Goal: Information Seeking & Learning: Find contact information

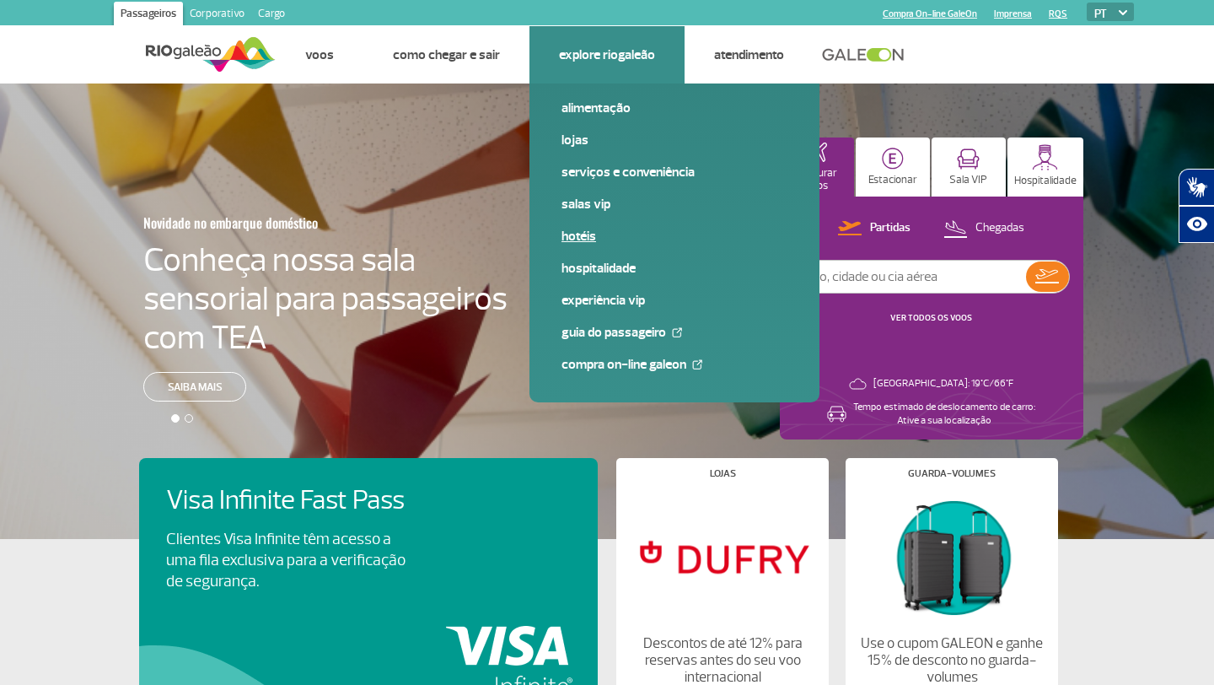
click at [580, 240] on link "Hotéis" at bounding box center [675, 236] width 226 height 19
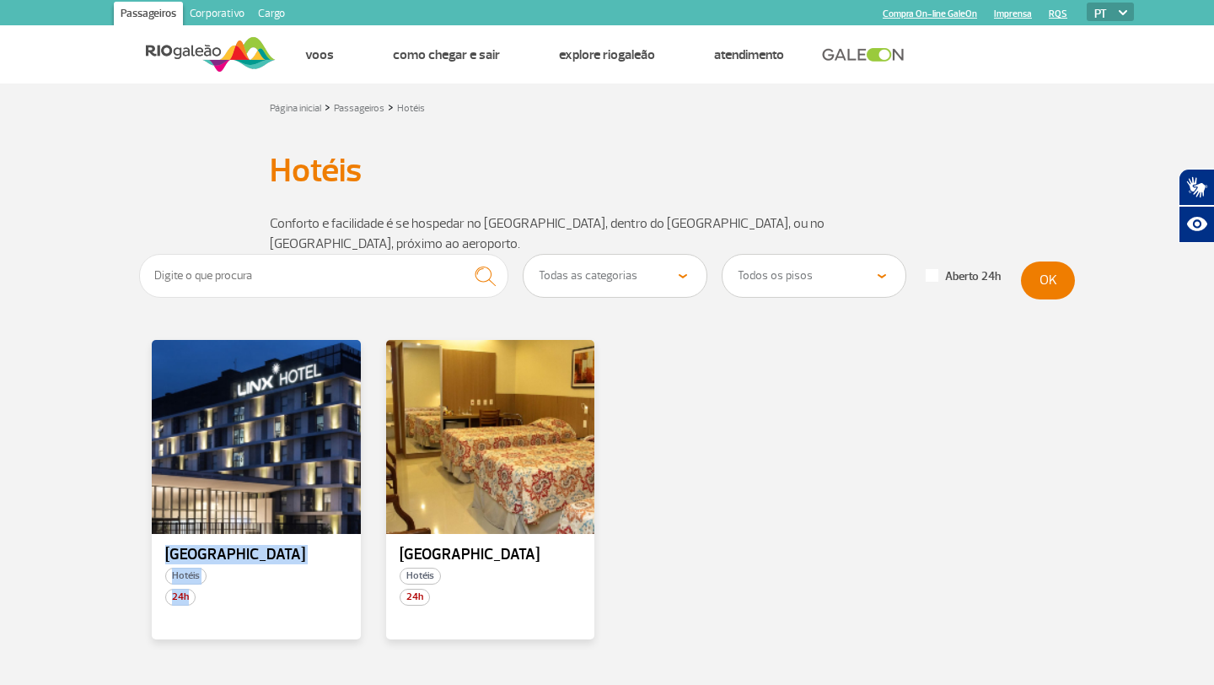
drag, startPoint x: 313, startPoint y: 495, endPoint x: 301, endPoint y: 656, distance: 161.5
click at [304, 653] on section "Todas as categorias Hotéis Todos os pisos Área Pública (antes do Raio-X) Desemb…" at bounding box center [607, 482] width 1214 height 457
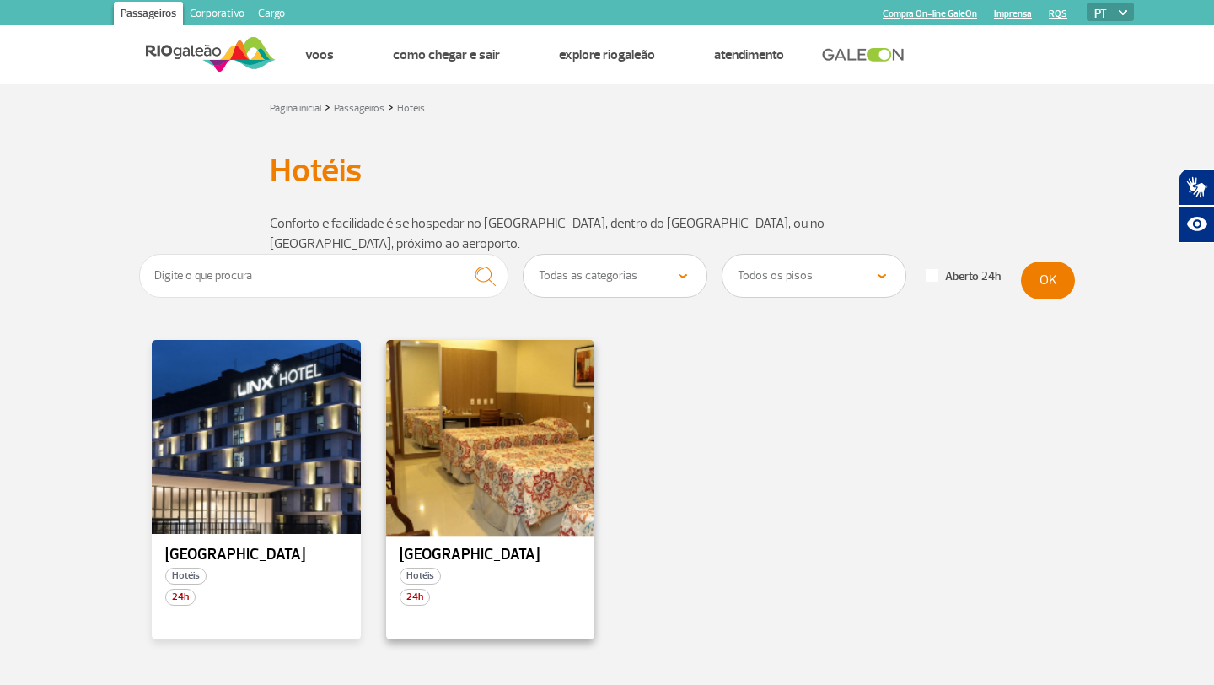
click at [451, 453] on div at bounding box center [490, 437] width 213 height 198
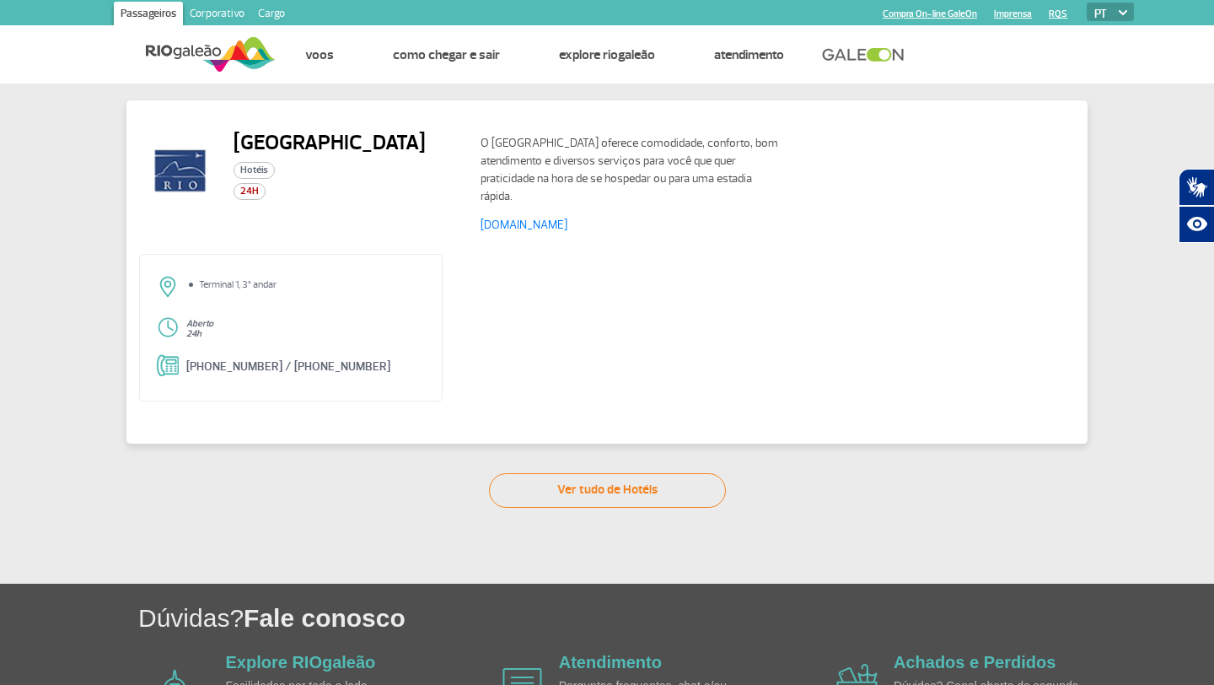
click at [544, 423] on div "Rio Aeroporto Hotel Hotéis 24H O Rio Aeroporto Hotel oferece comodidade, confor…" at bounding box center [607, 271] width 961 height 343
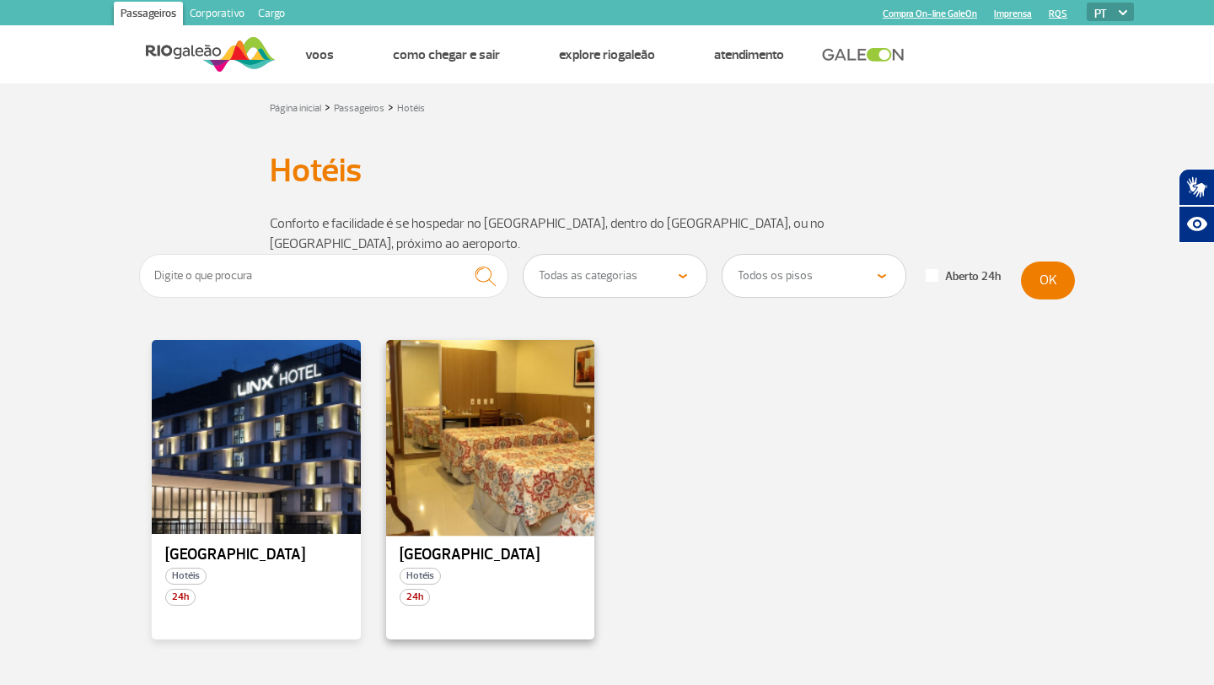
click at [423, 481] on div at bounding box center [490, 437] width 213 height 198
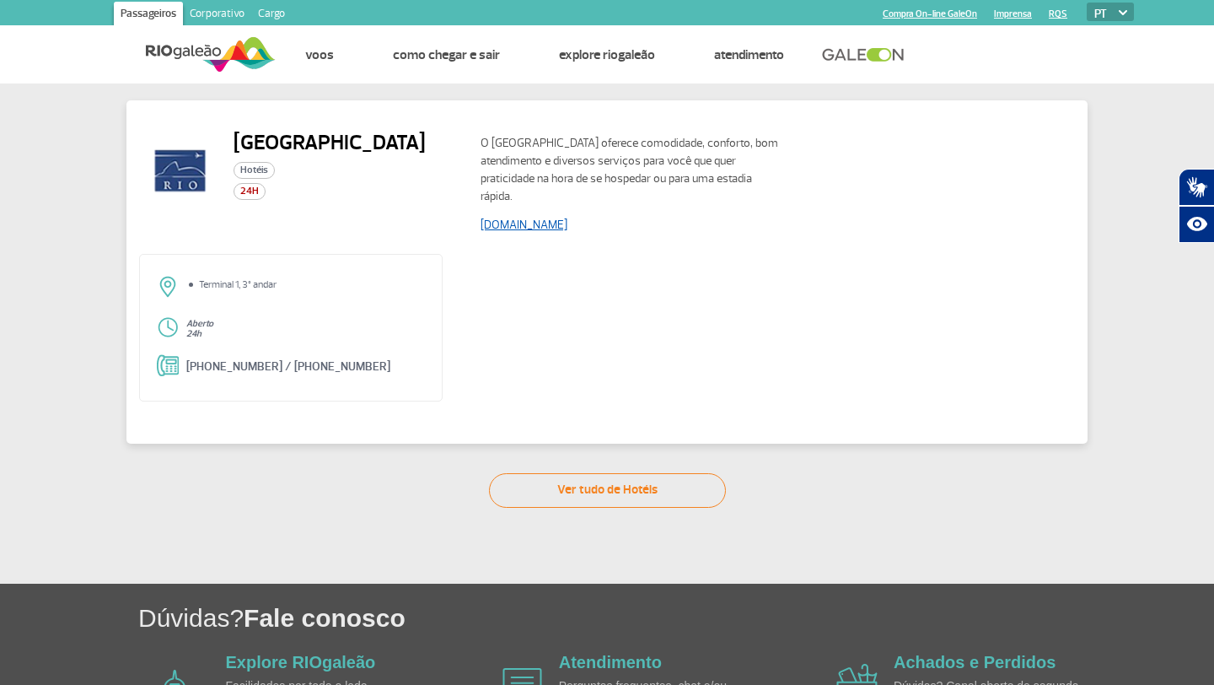
click at [568, 223] on link "www.rioaeroportohotel.com.br" at bounding box center [524, 225] width 87 height 14
click at [371, 187] on div "24H" at bounding box center [330, 191] width 192 height 17
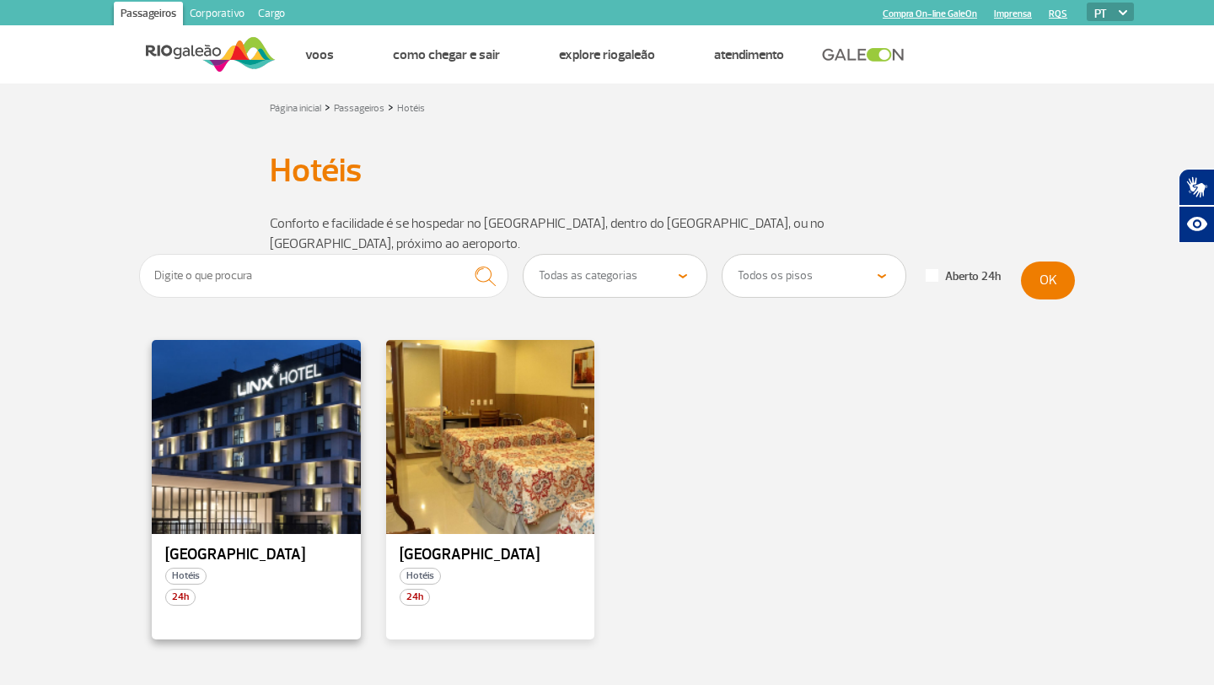
click at [261, 546] on p "Linx Hotel" at bounding box center [256, 554] width 182 height 17
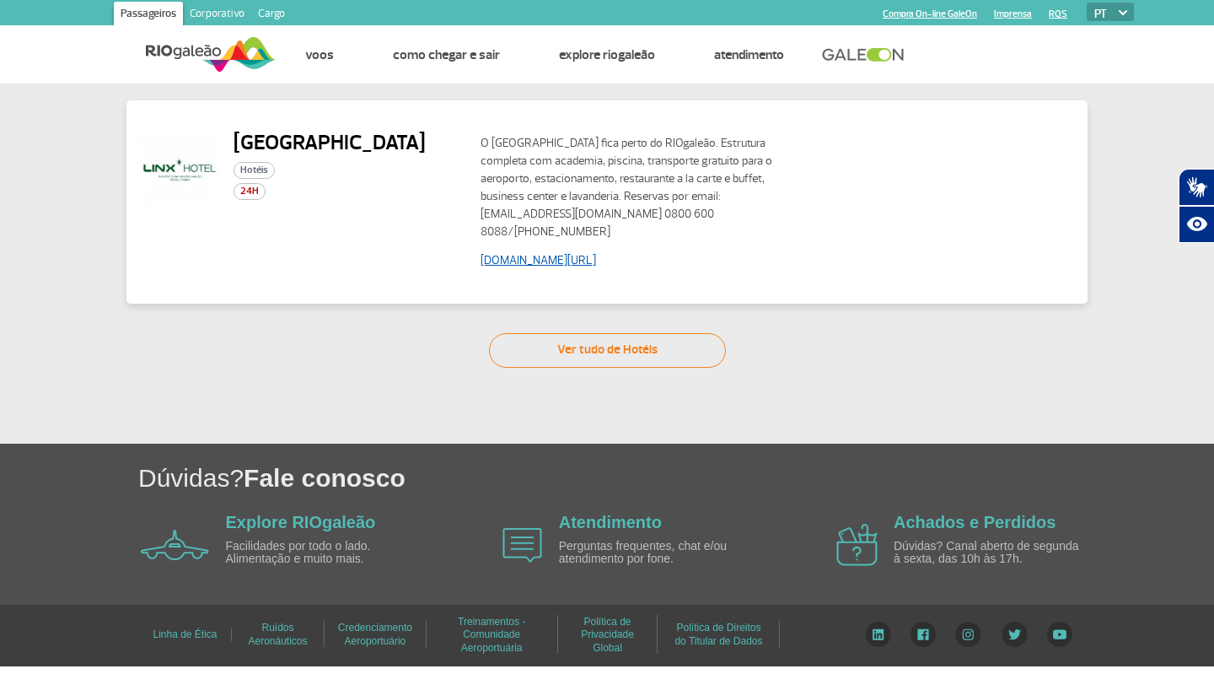
click at [570, 256] on link "www.linxhotels.com.br/linx-galeao" at bounding box center [539, 260] width 116 height 14
